Goal: Find contact information: Find contact information

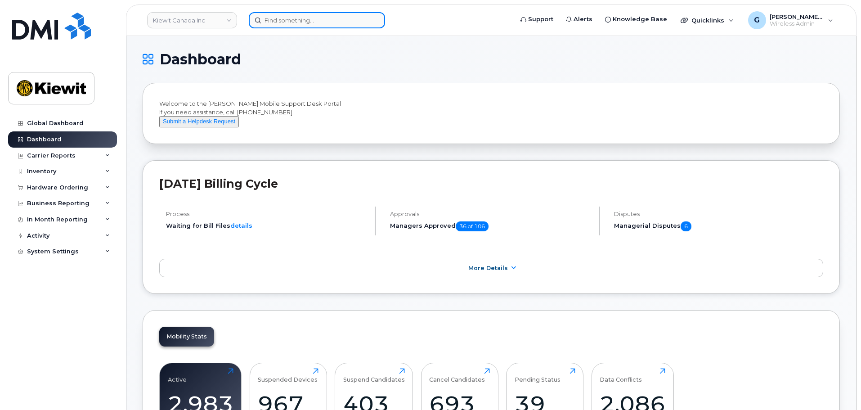
click at [292, 20] on input at bounding box center [317, 20] width 136 height 16
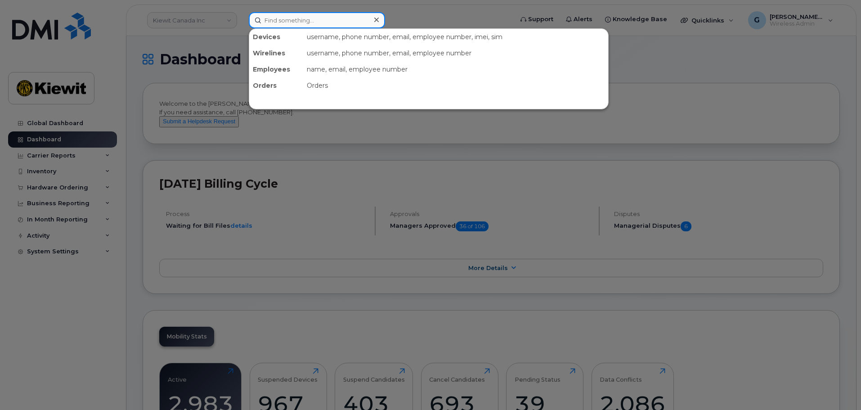
paste input "578819"
type input "578819"
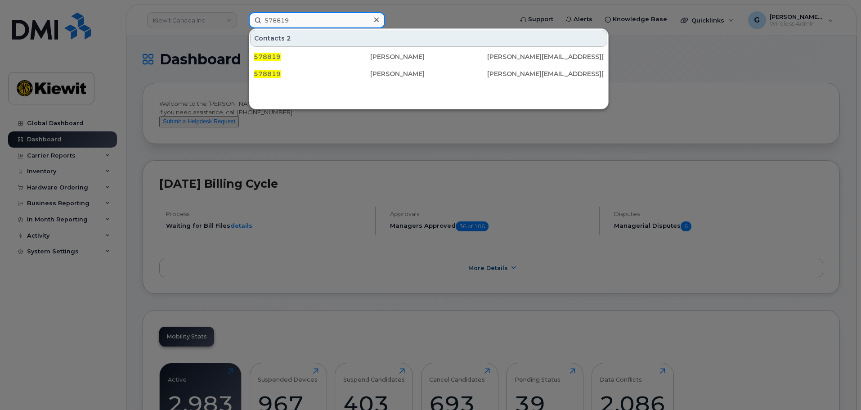
click at [264, 19] on input "578819" at bounding box center [317, 20] width 136 height 16
drag, startPoint x: 293, startPoint y: 18, endPoint x: 224, endPoint y: 30, distance: 70.7
click at [242, 28] on div "578819 Contacts 2 578819 [PERSON_NAME] [PERSON_NAME][EMAIL_ADDRESS][PERSON_NAME…" at bounding box center [378, 20] width 273 height 16
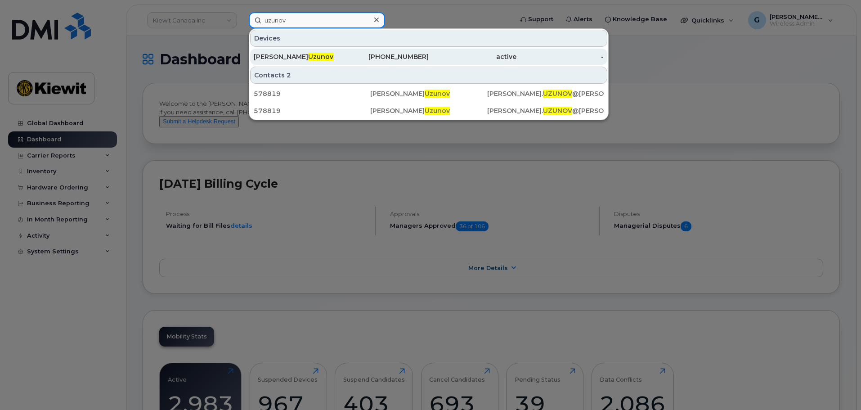
type input "uzunov"
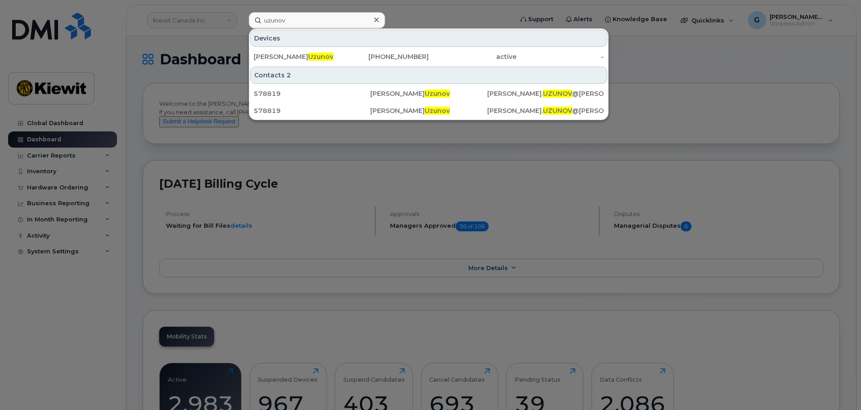
drag, startPoint x: 307, startPoint y: 57, endPoint x: 352, endPoint y: 66, distance: 46.3
click at [307, 57] on div "[PERSON_NAME]" at bounding box center [298, 56] width 88 height 9
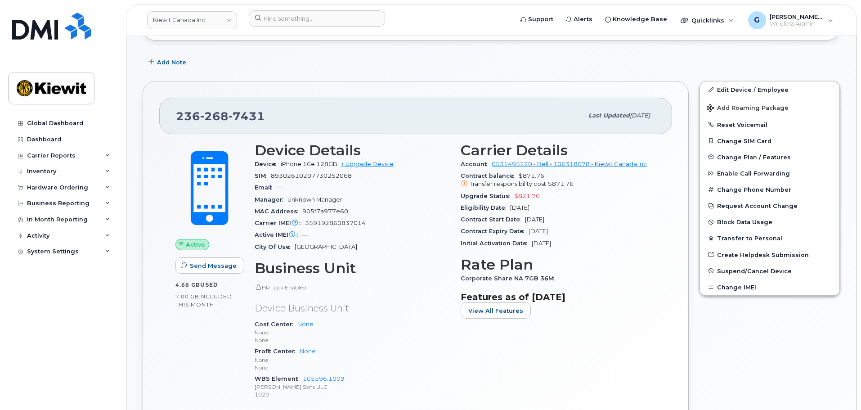
scroll to position [135, 0]
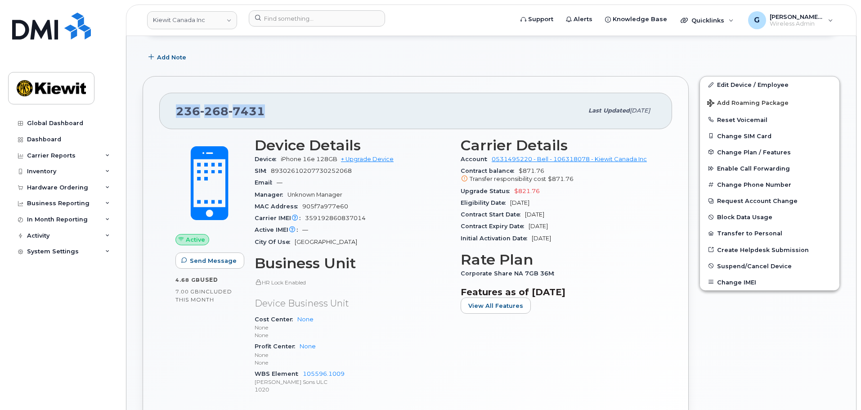
drag, startPoint x: 272, startPoint y: 108, endPoint x: 150, endPoint y: 108, distance: 121.5
click at [151, 108] on div "[PHONE_NUMBER] Last updated [DATE] Active Send Message 4.68 GB  used 7.00 GB  i…" at bounding box center [416, 267] width 546 height 383
copy span "[PHONE_NUMBER]"
click at [380, 203] on div "MAC Address 905f7a977e60" at bounding box center [352, 207] width 195 height 12
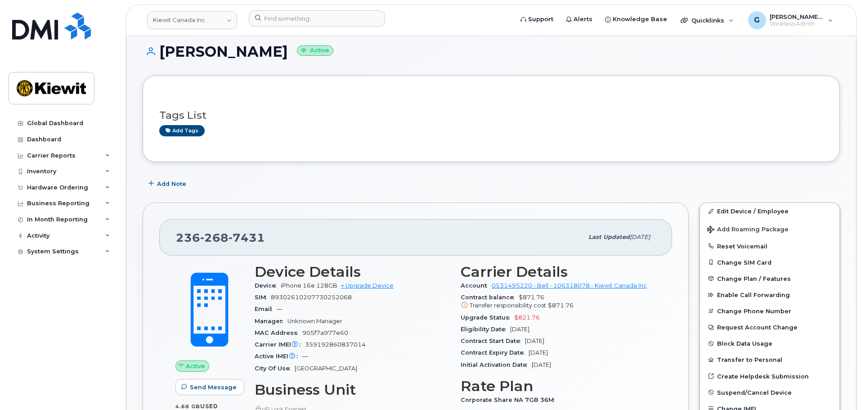
scroll to position [0, 0]
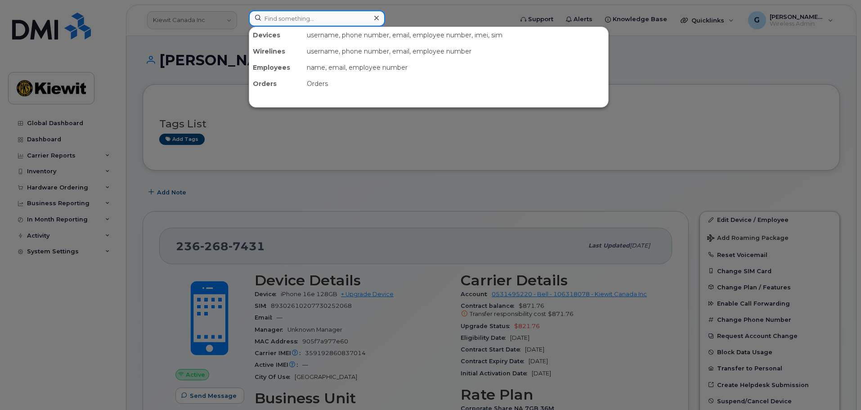
click at [327, 18] on input at bounding box center [317, 18] width 136 height 16
click at [356, 198] on div at bounding box center [430, 205] width 861 height 410
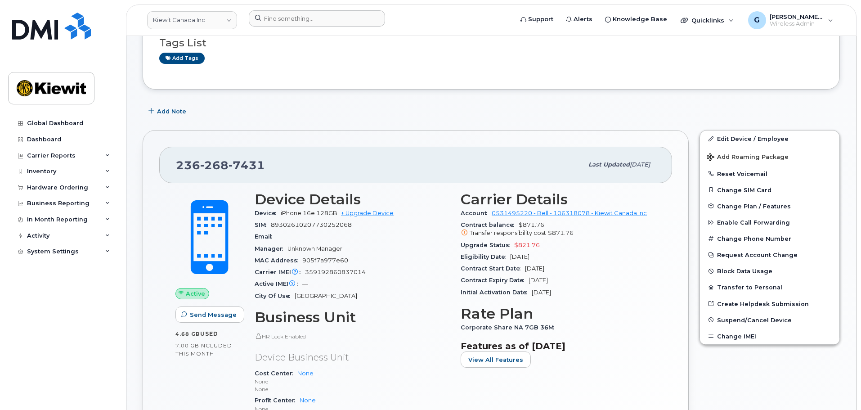
scroll to position [135, 0]
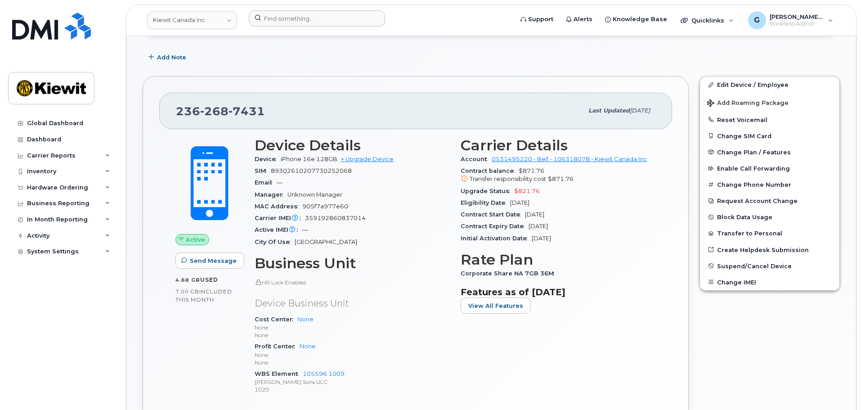
click at [391, 206] on div "MAC Address 905f7a977e60" at bounding box center [352, 207] width 195 height 12
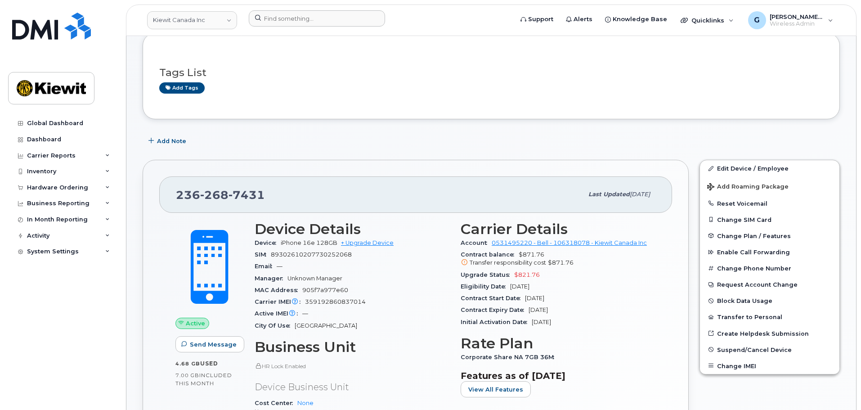
scroll to position [0, 0]
